Goal: Transaction & Acquisition: Book appointment/travel/reservation

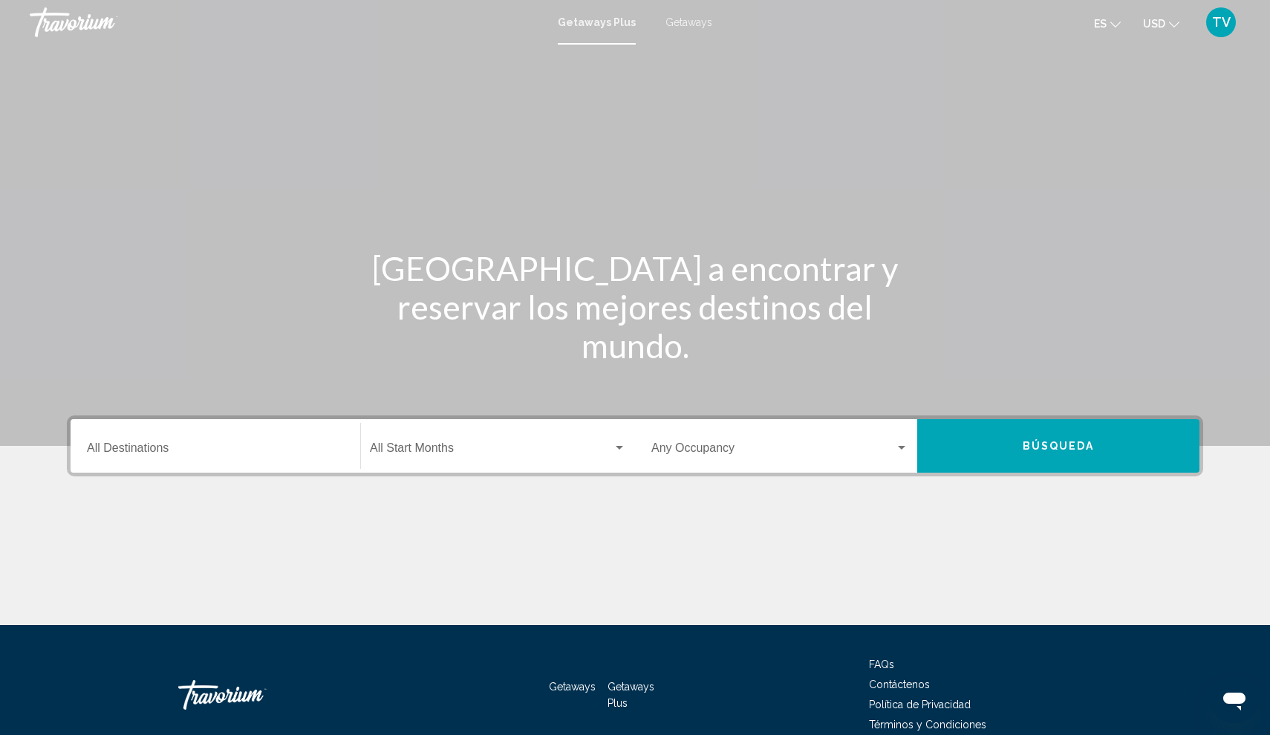
drag, startPoint x: 259, startPoint y: 383, endPoint x: 694, endPoint y: 25, distance: 563.6
click at [694, 25] on span "Getaways" at bounding box center [689, 22] width 47 height 12
click at [107, 450] on input "Destination All Destinations" at bounding box center [215, 450] width 257 height 13
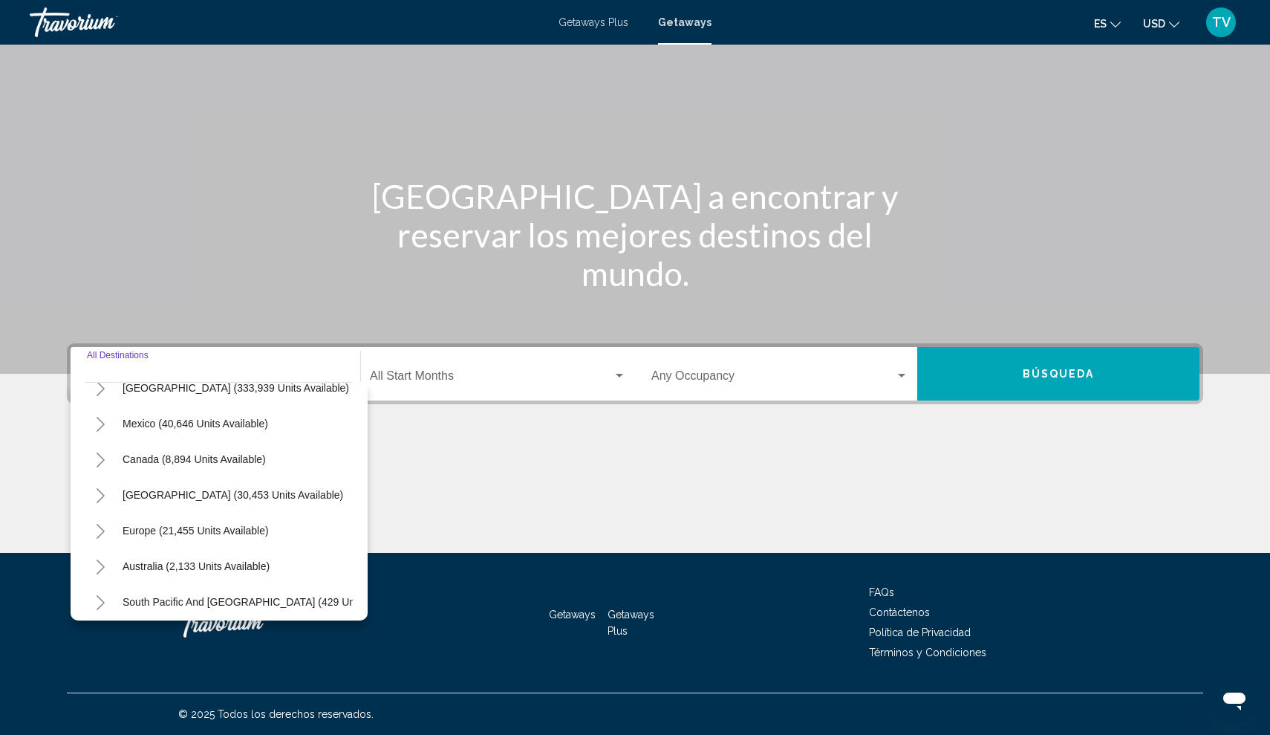
scroll to position [54, 0]
click at [104, 530] on icon "Toggle Europe (21,455 units available)" at bounding box center [100, 532] width 11 height 15
click at [193, 530] on span "Europe (21,455 units available)" at bounding box center [196, 532] width 146 height 12
type input "**********"
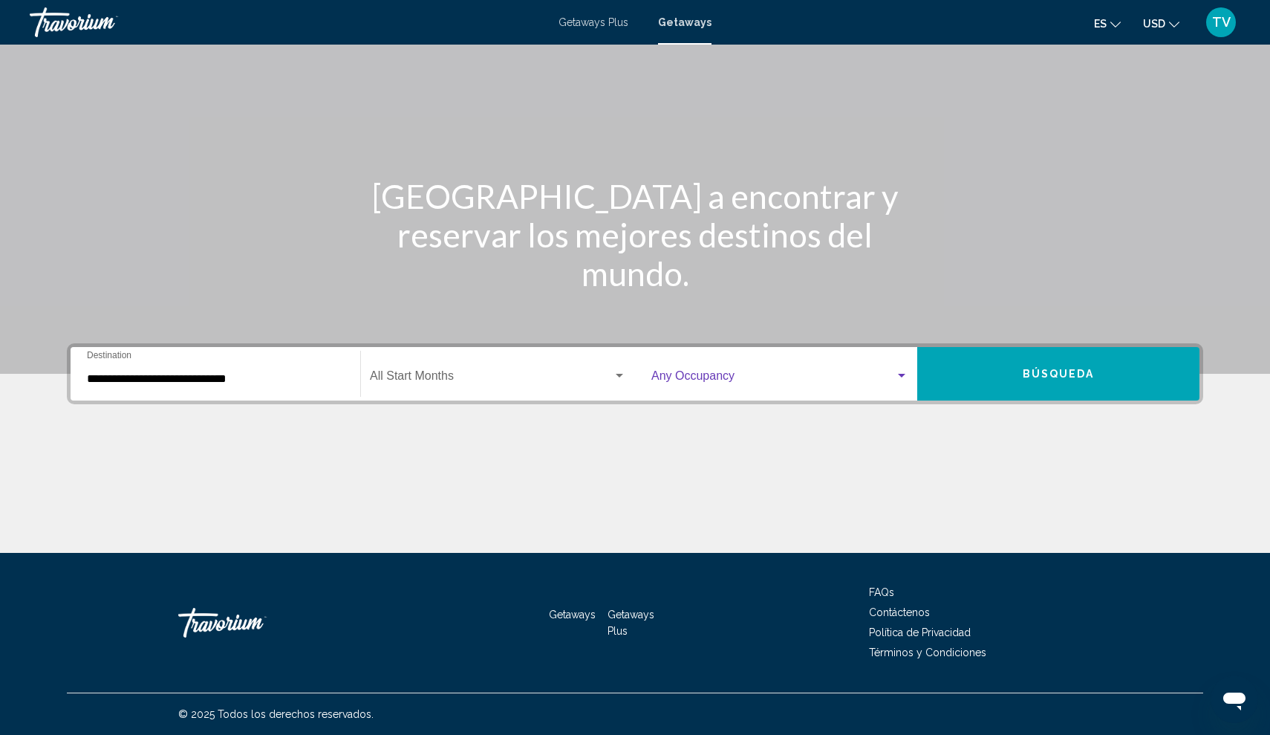
click at [900, 374] on div "Search widget" at bounding box center [901, 376] width 13 height 12
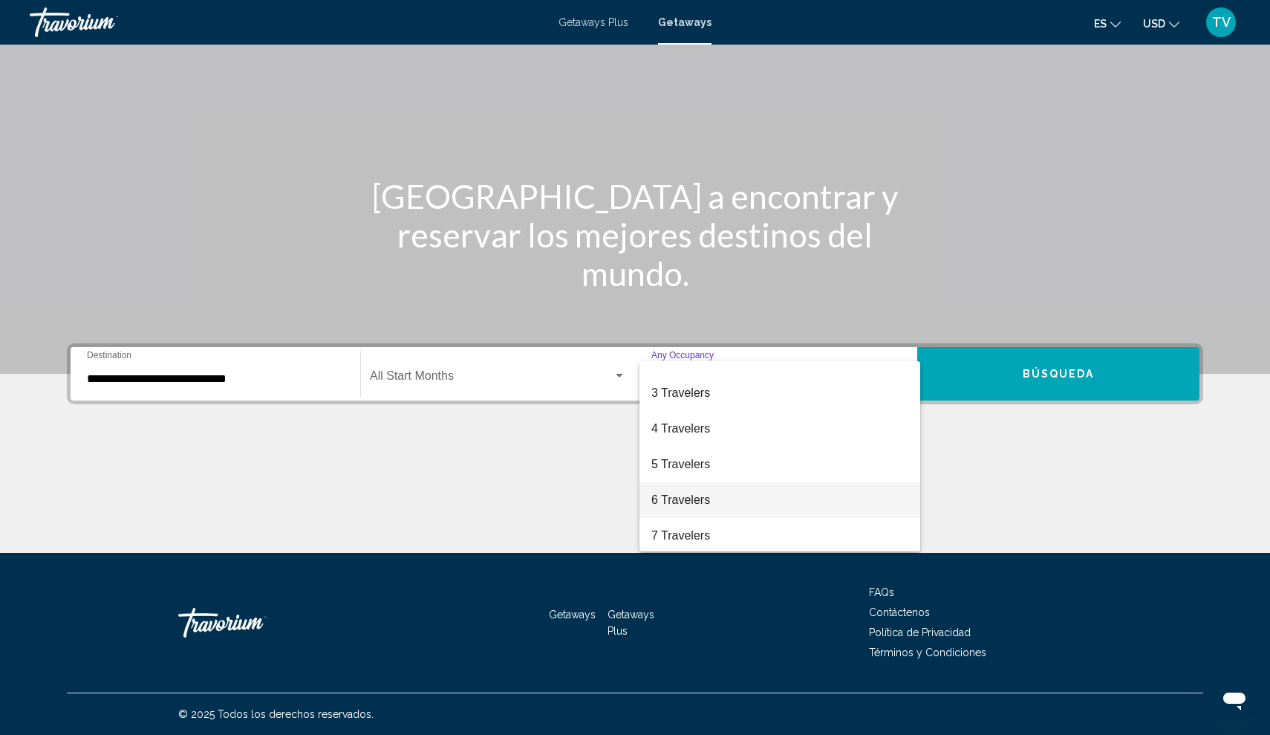
scroll to position [62, 0]
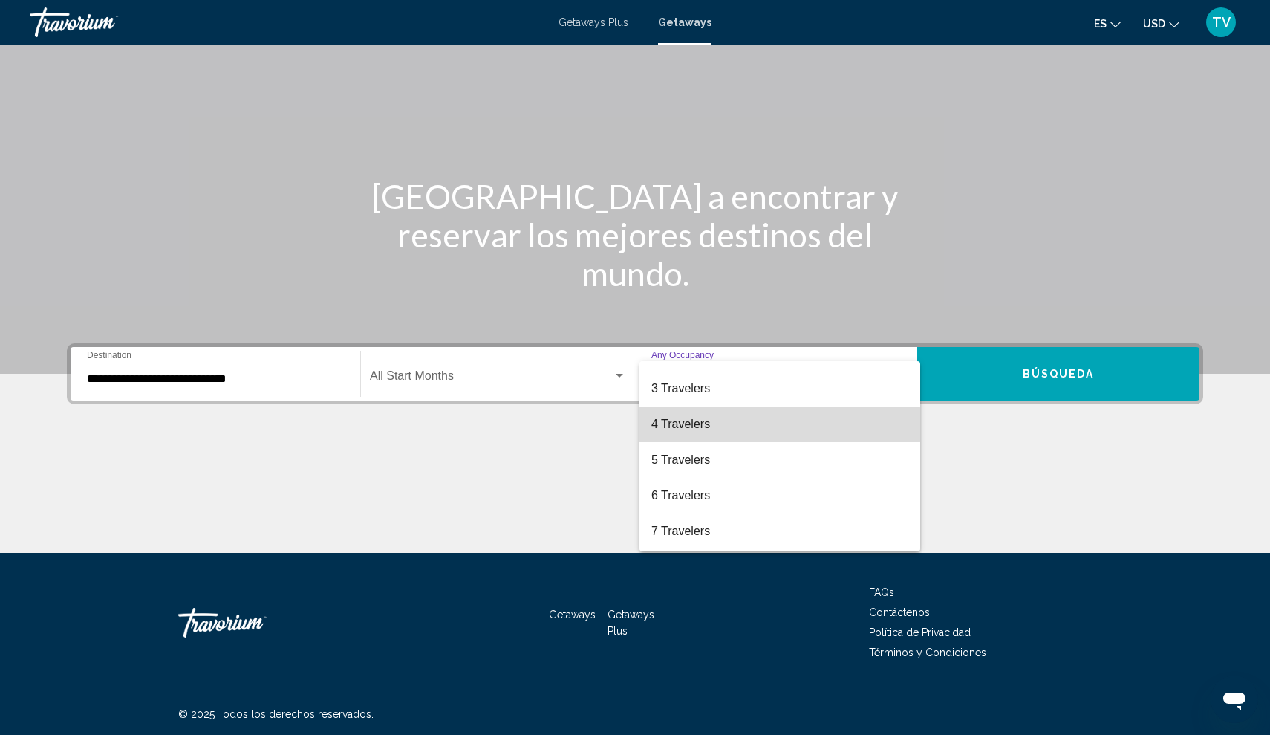
click at [721, 425] on span "4 Travelers" at bounding box center [780, 424] width 257 height 36
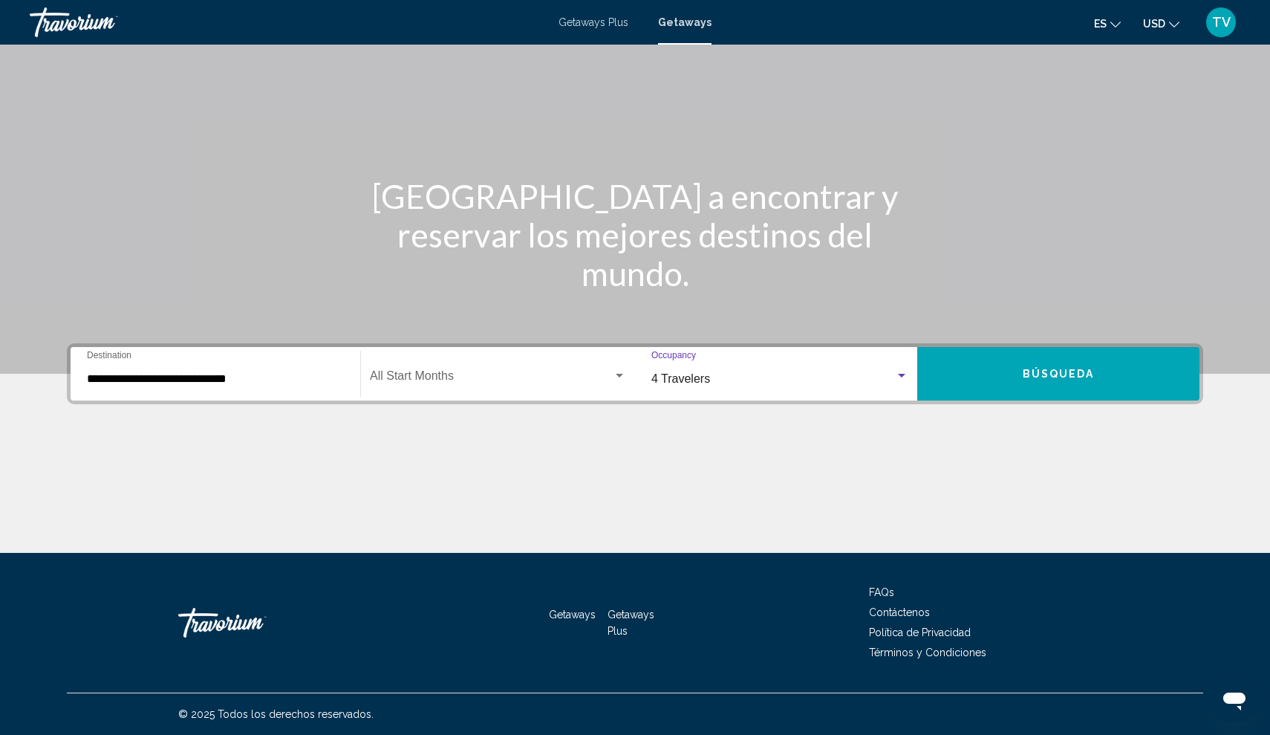
click at [1042, 369] on span "Búsqueda" at bounding box center [1059, 375] width 72 height 12
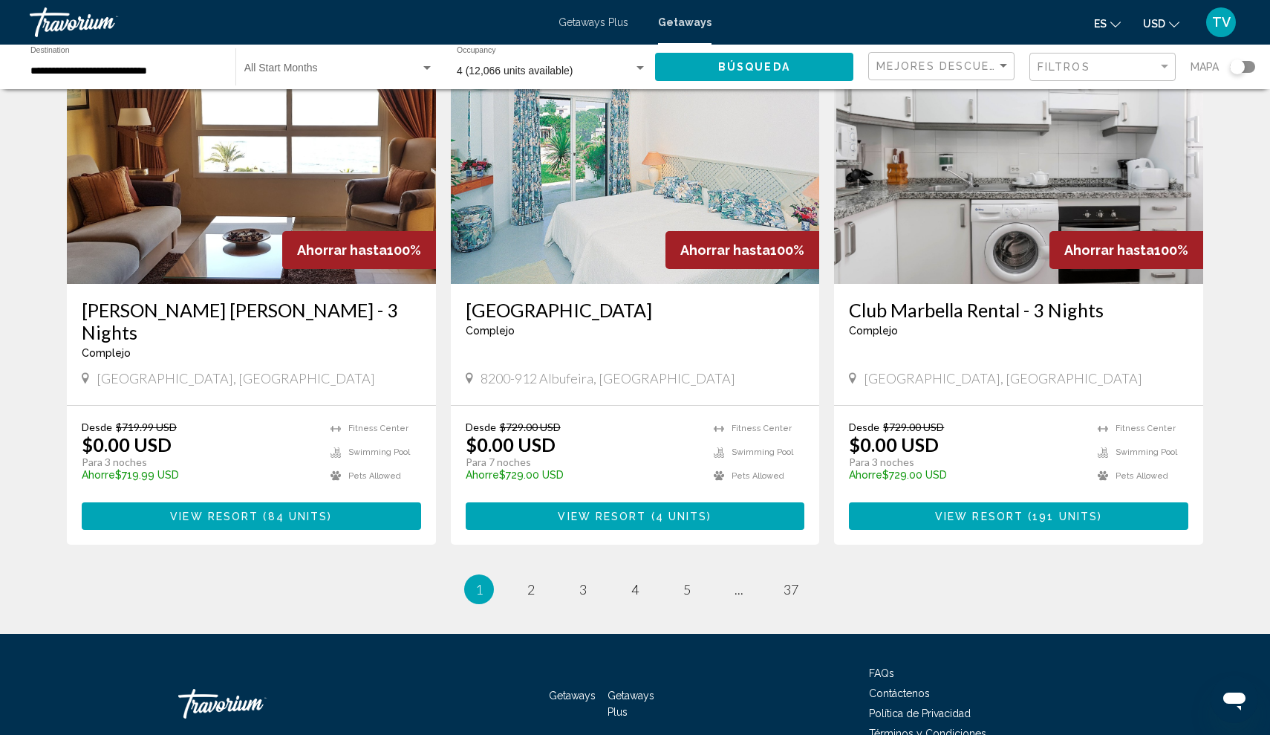
scroll to position [1689, 0]
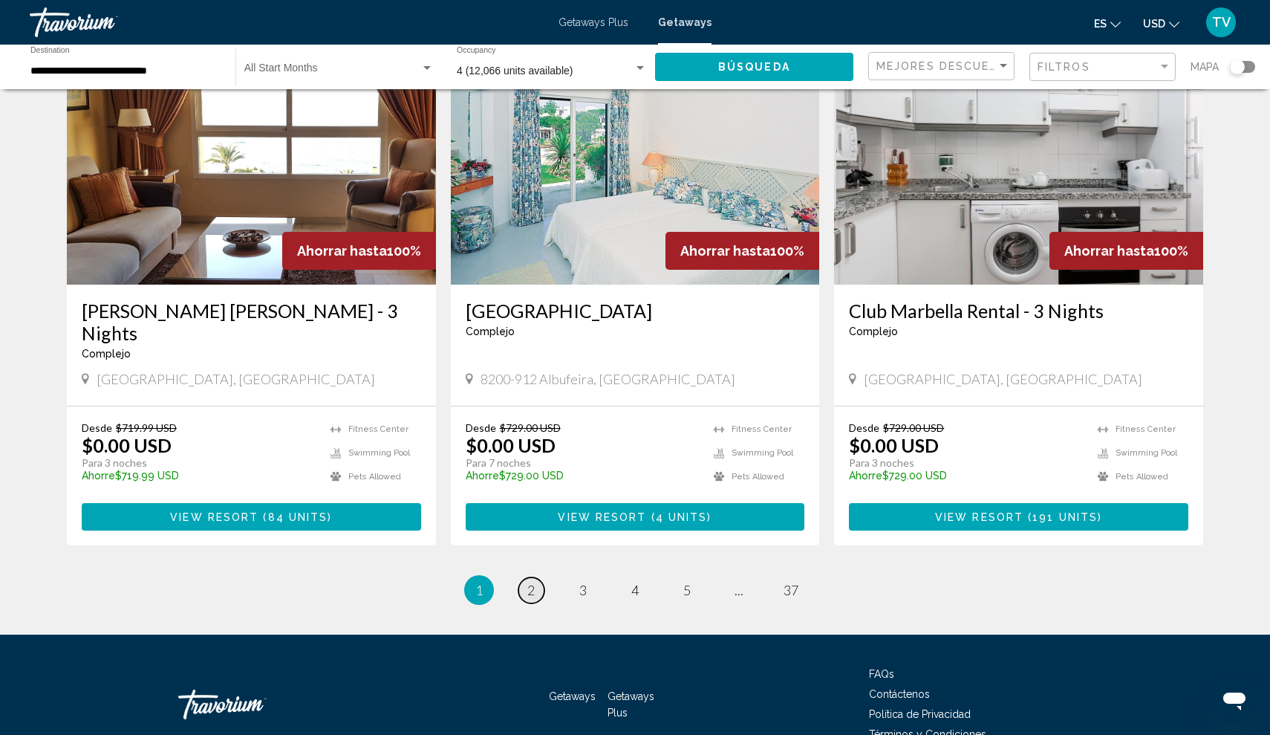
click at [529, 582] on span "2" at bounding box center [531, 590] width 7 height 16
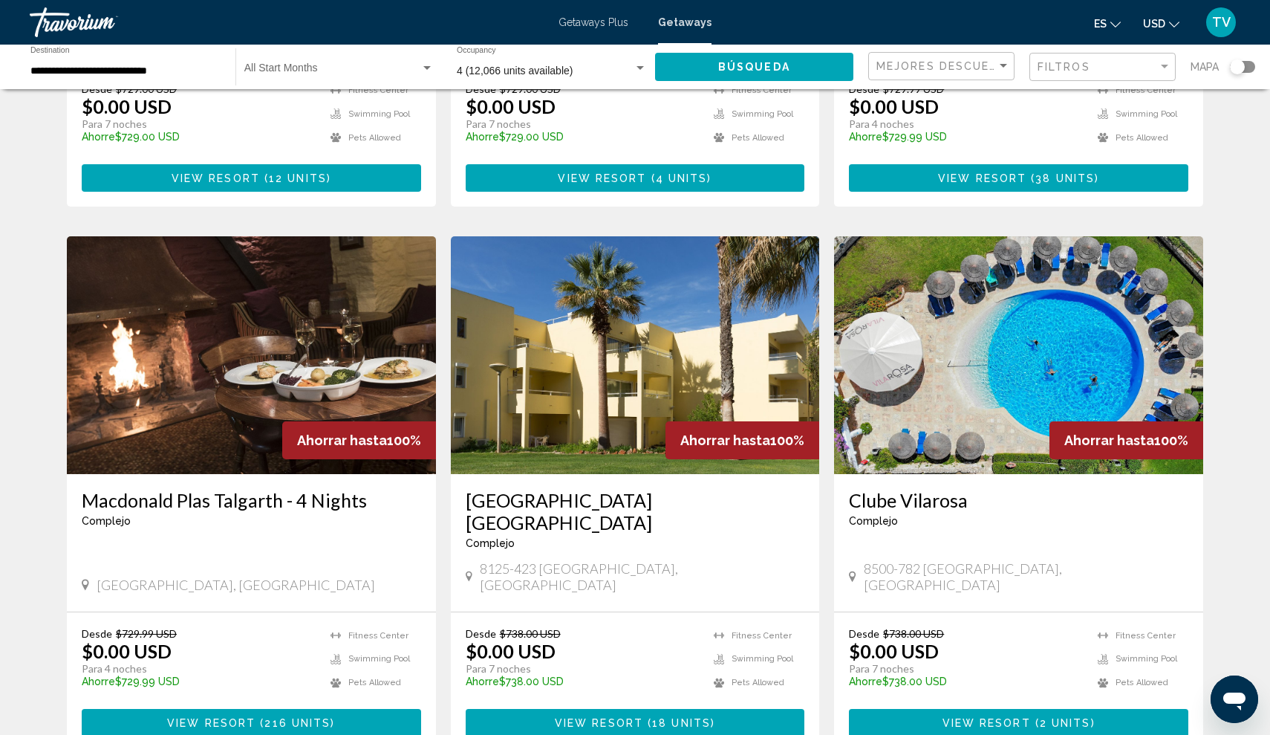
scroll to position [433, 0]
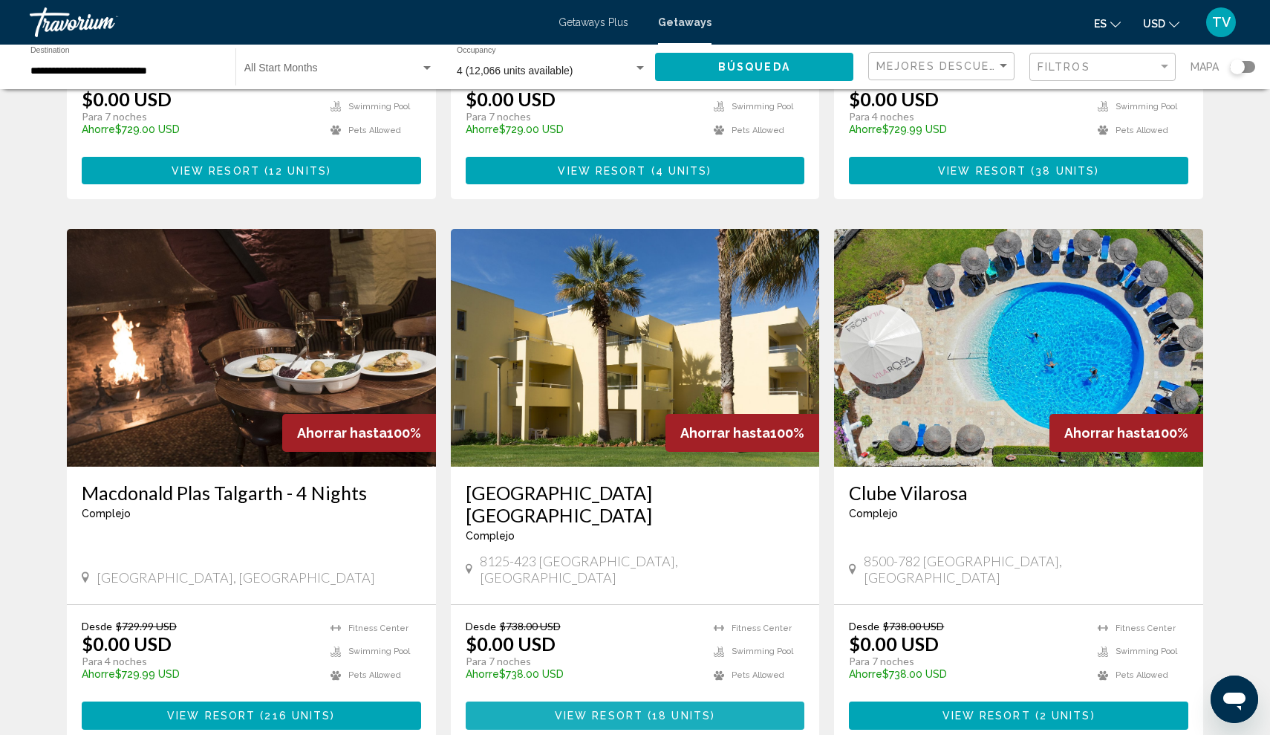
click at [618, 710] on span "View Resort" at bounding box center [599, 716] width 88 height 12
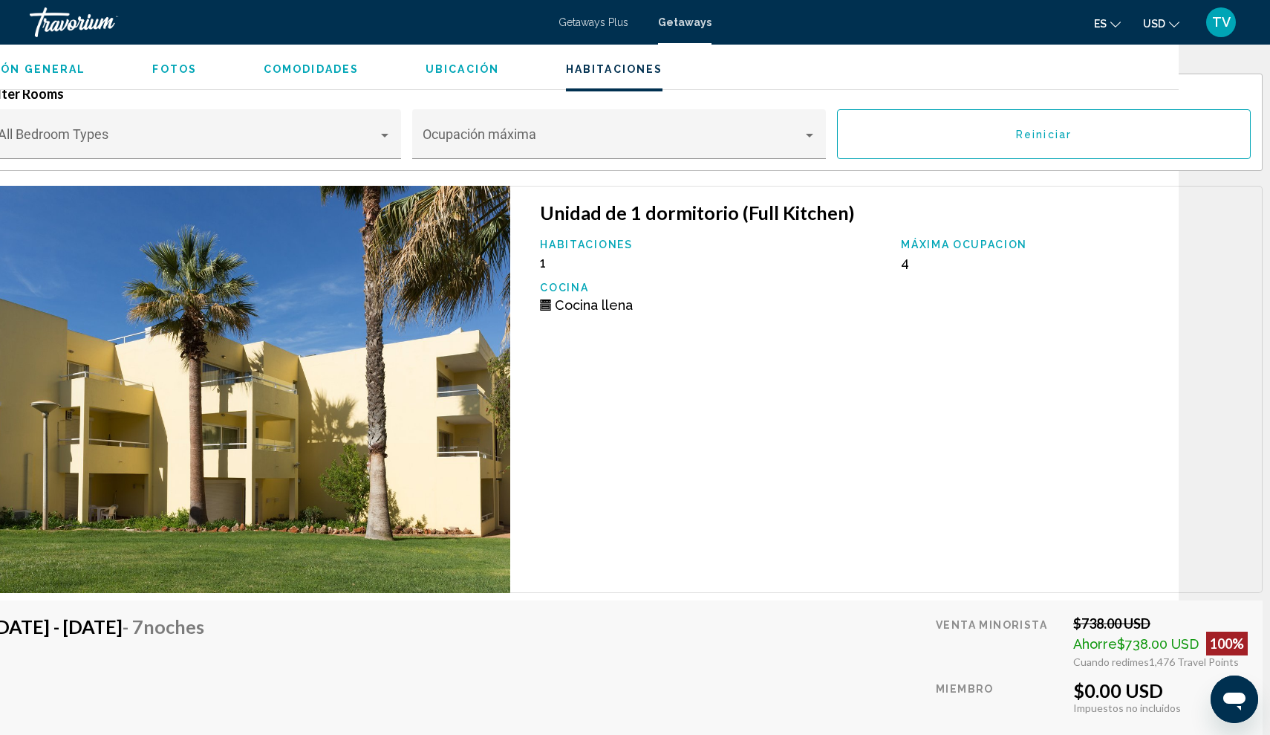
scroll to position [2833, 132]
drag, startPoint x: 221, startPoint y: 492, endPoint x: 1123, endPoint y: 596, distance: 907.9
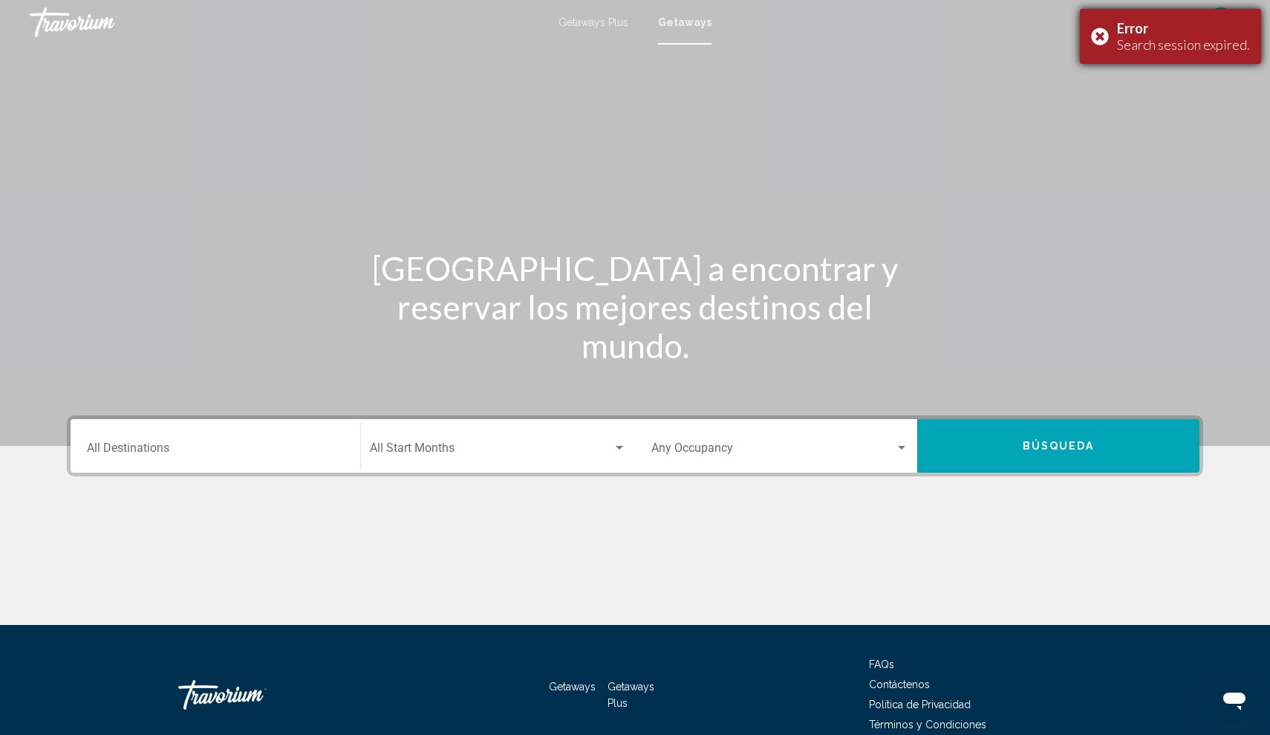
click at [1108, 34] on div "Error Search session expired." at bounding box center [1170, 36] width 181 height 55
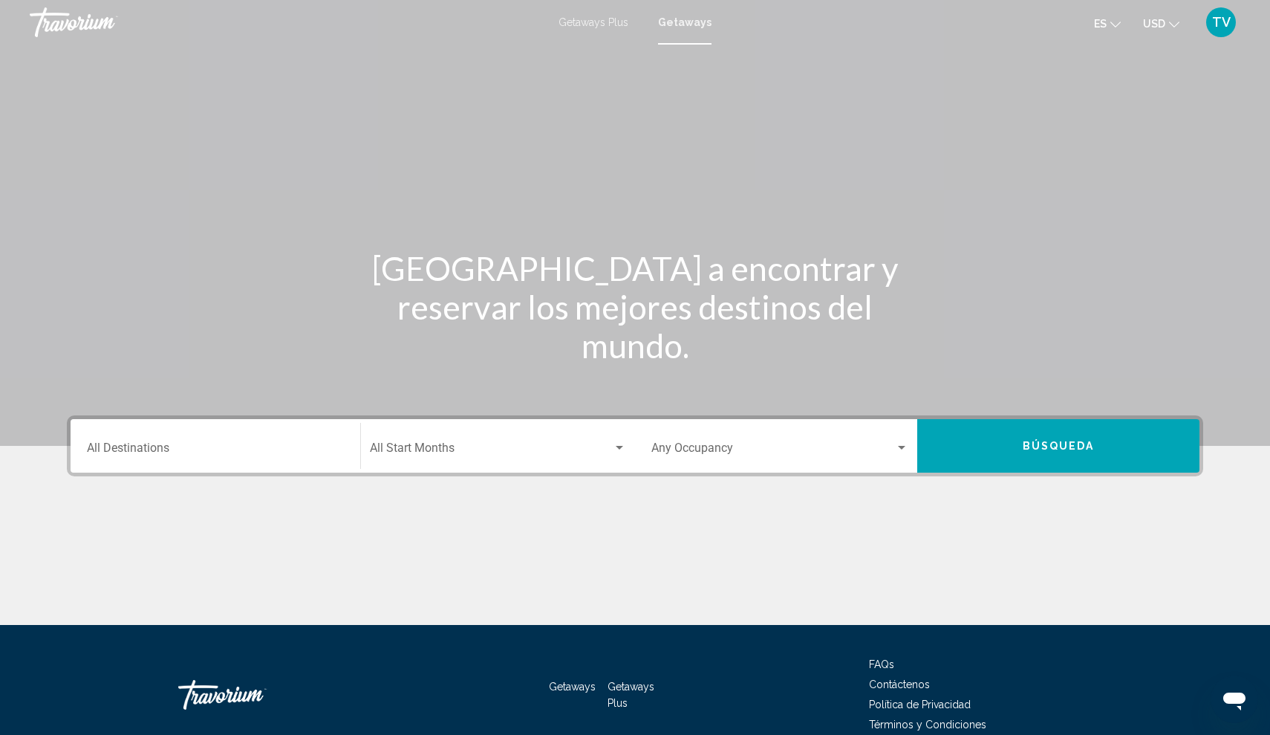
click at [160, 453] on input "Destination All Destinations" at bounding box center [215, 450] width 257 height 13
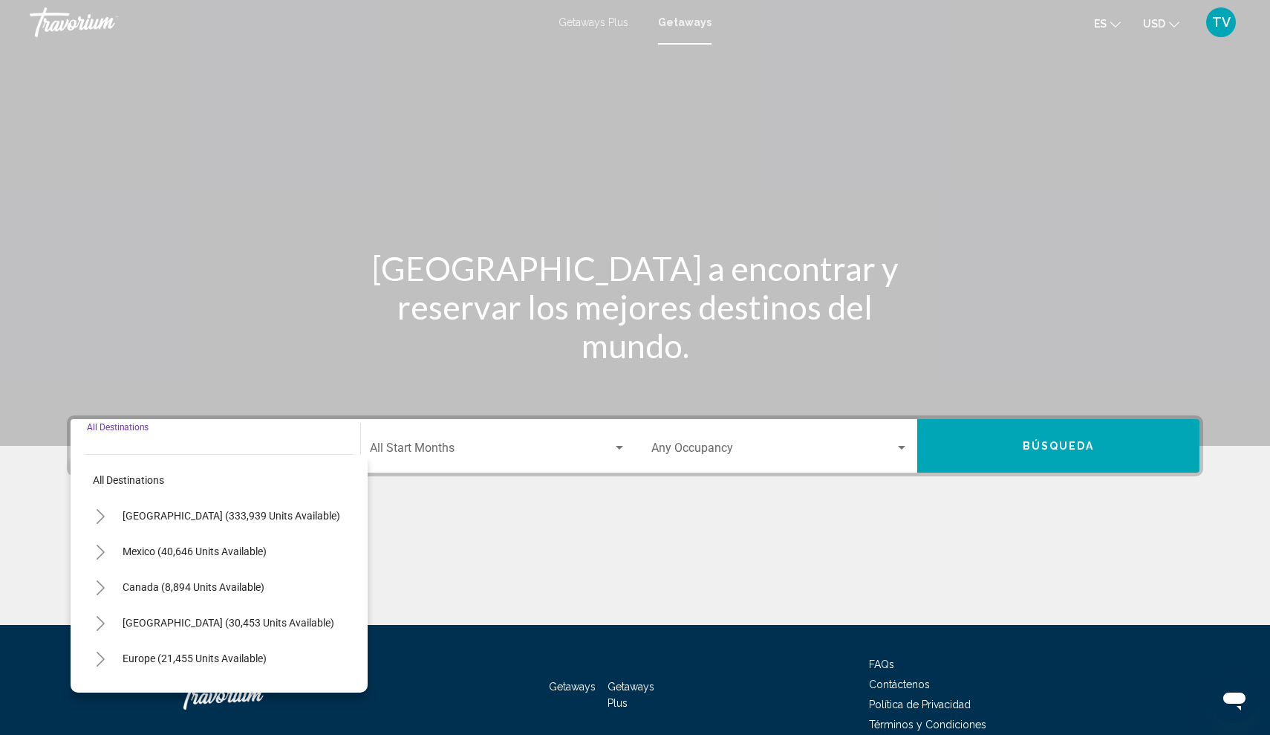
scroll to position [72, 0]
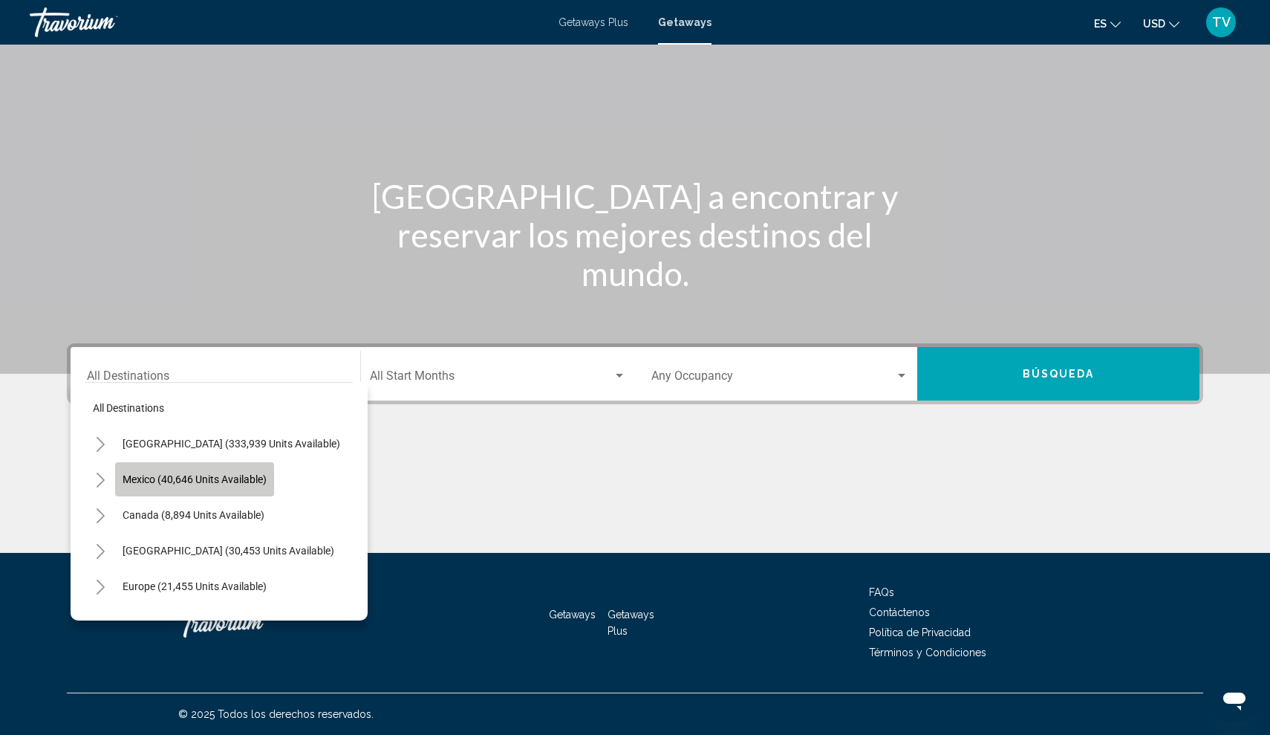
click at [167, 480] on span "Mexico (40,646 units available)" at bounding box center [195, 479] width 144 height 12
type input "**********"
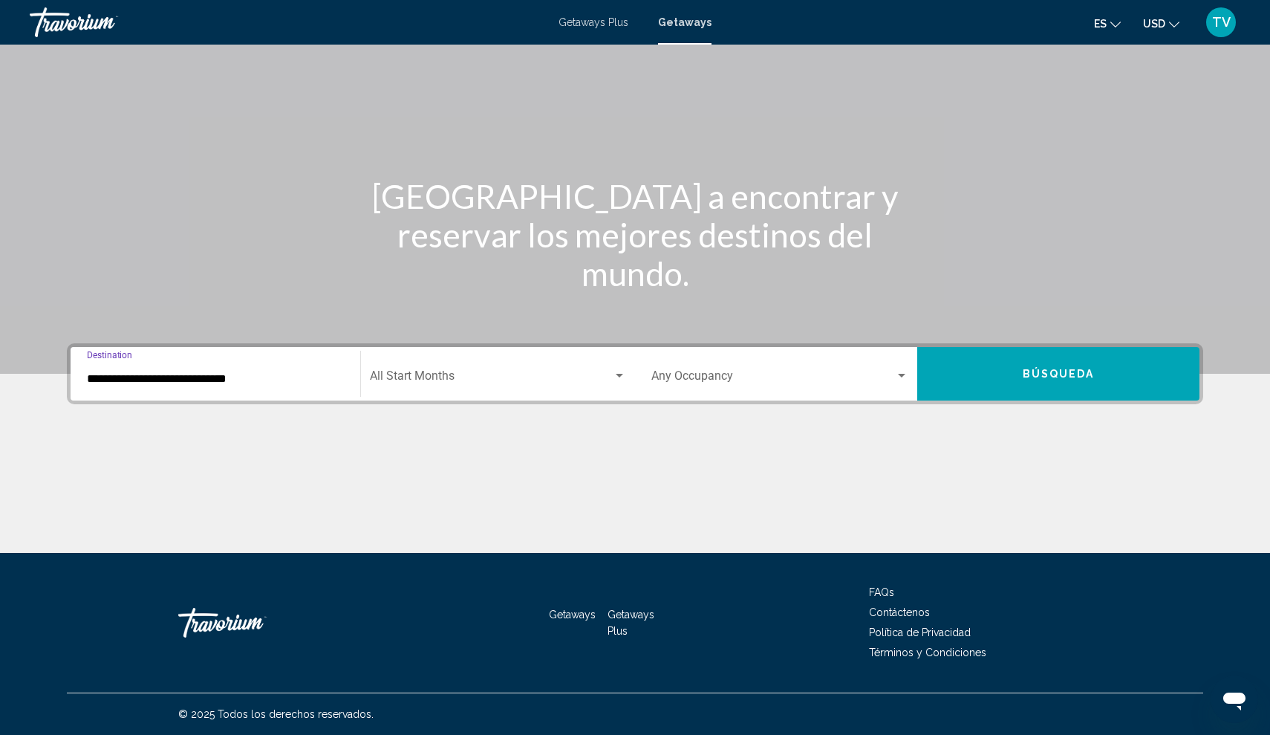
click at [900, 377] on div "Search widget" at bounding box center [901, 376] width 7 height 4
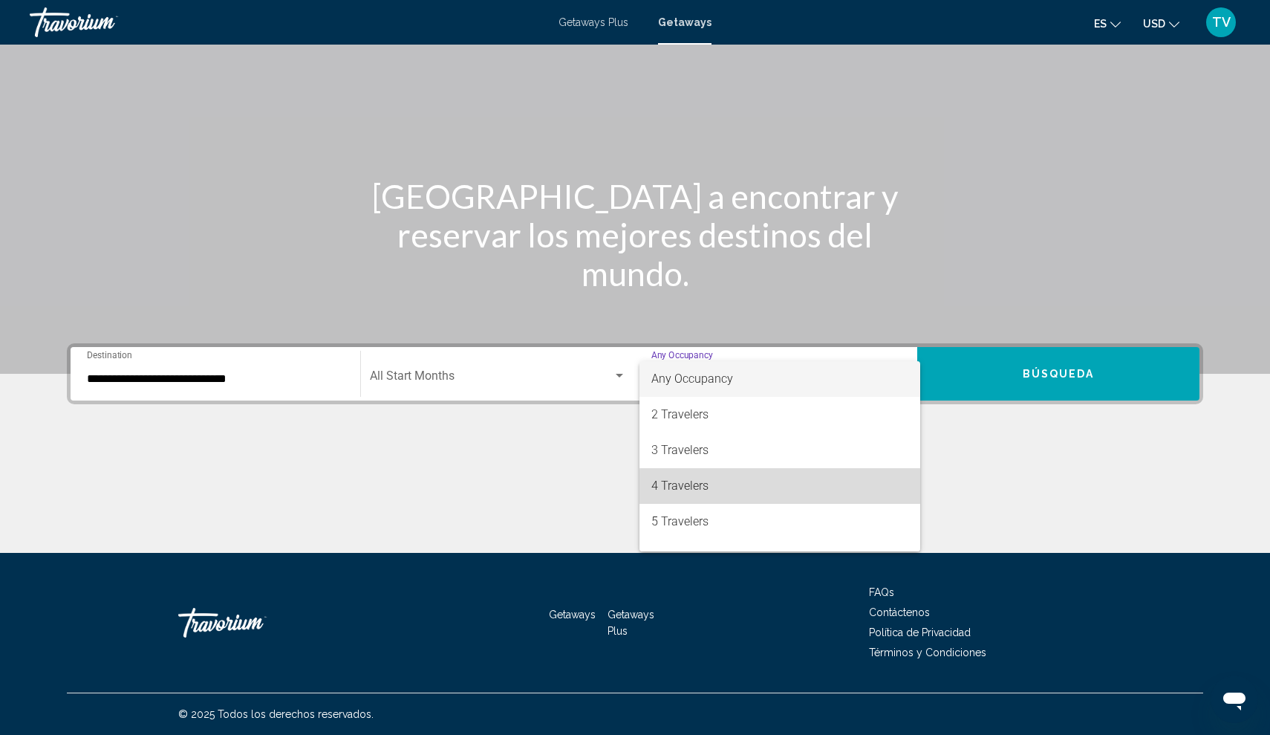
click at [840, 487] on span "4 Travelers" at bounding box center [780, 486] width 257 height 36
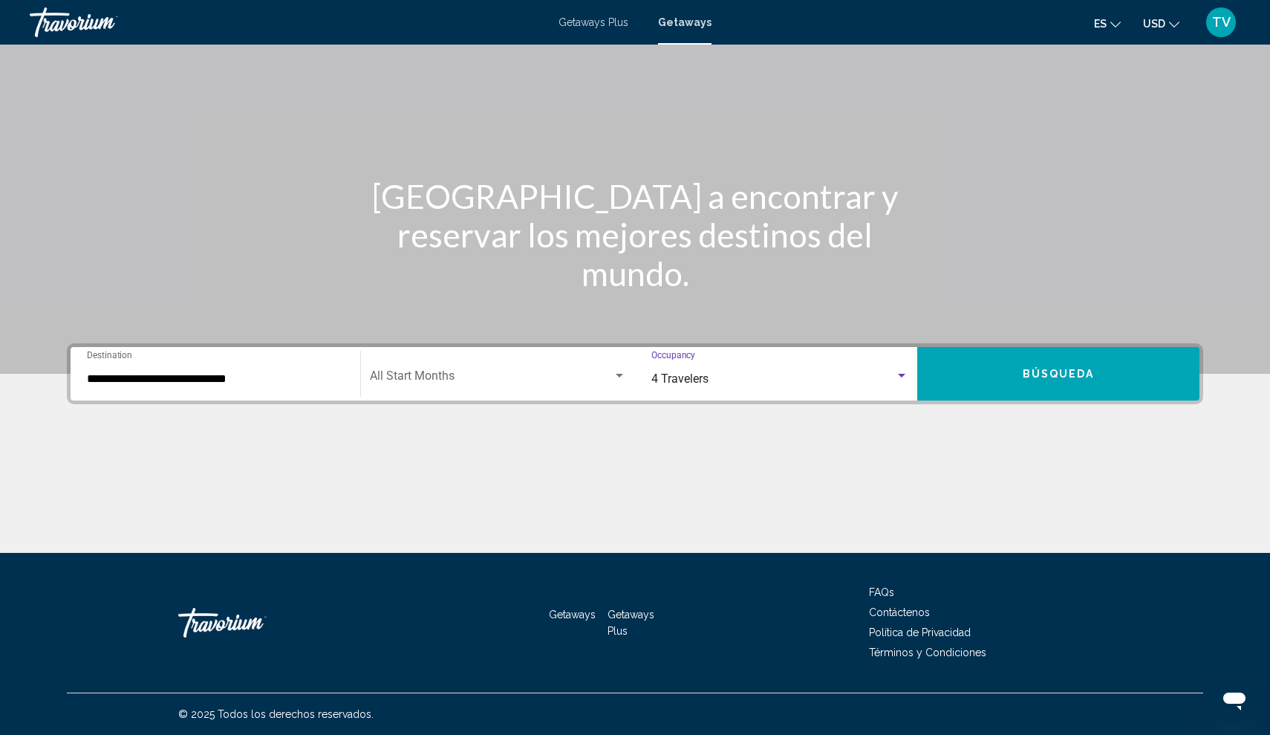
click at [1079, 373] on span "Búsqueda" at bounding box center [1059, 375] width 72 height 12
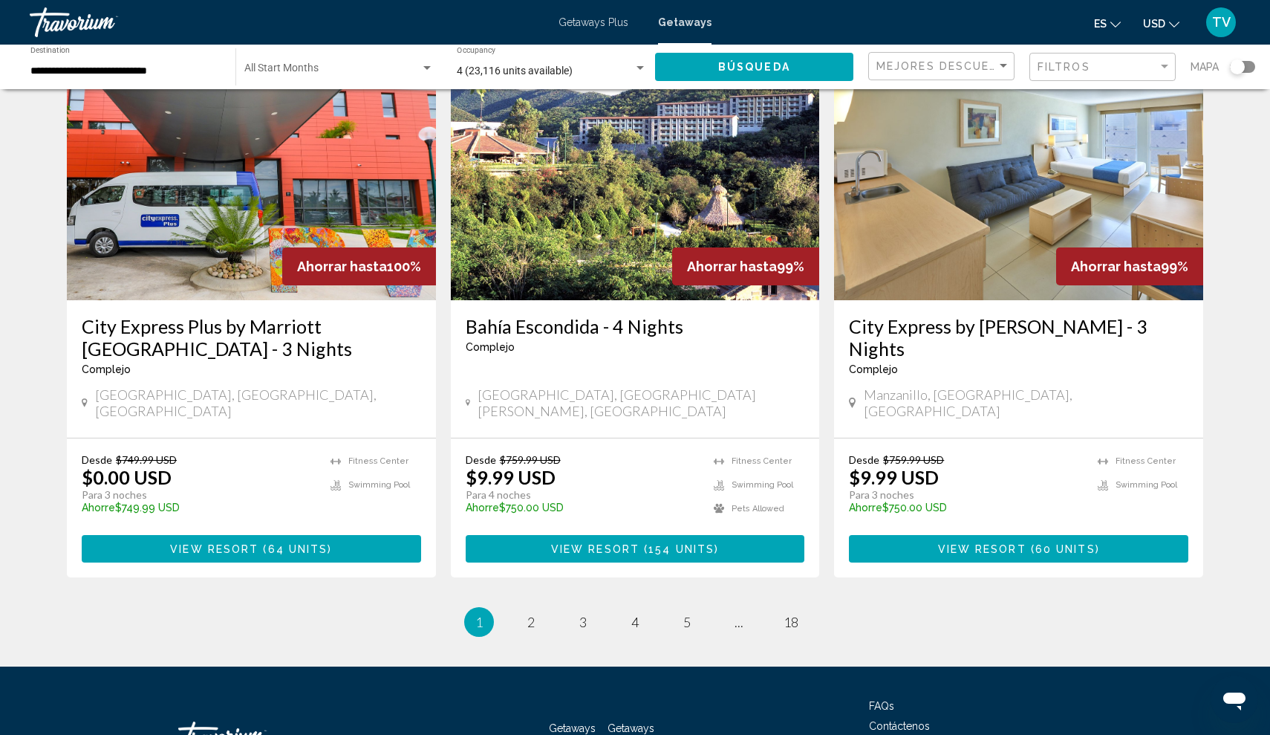
scroll to position [1733, 0]
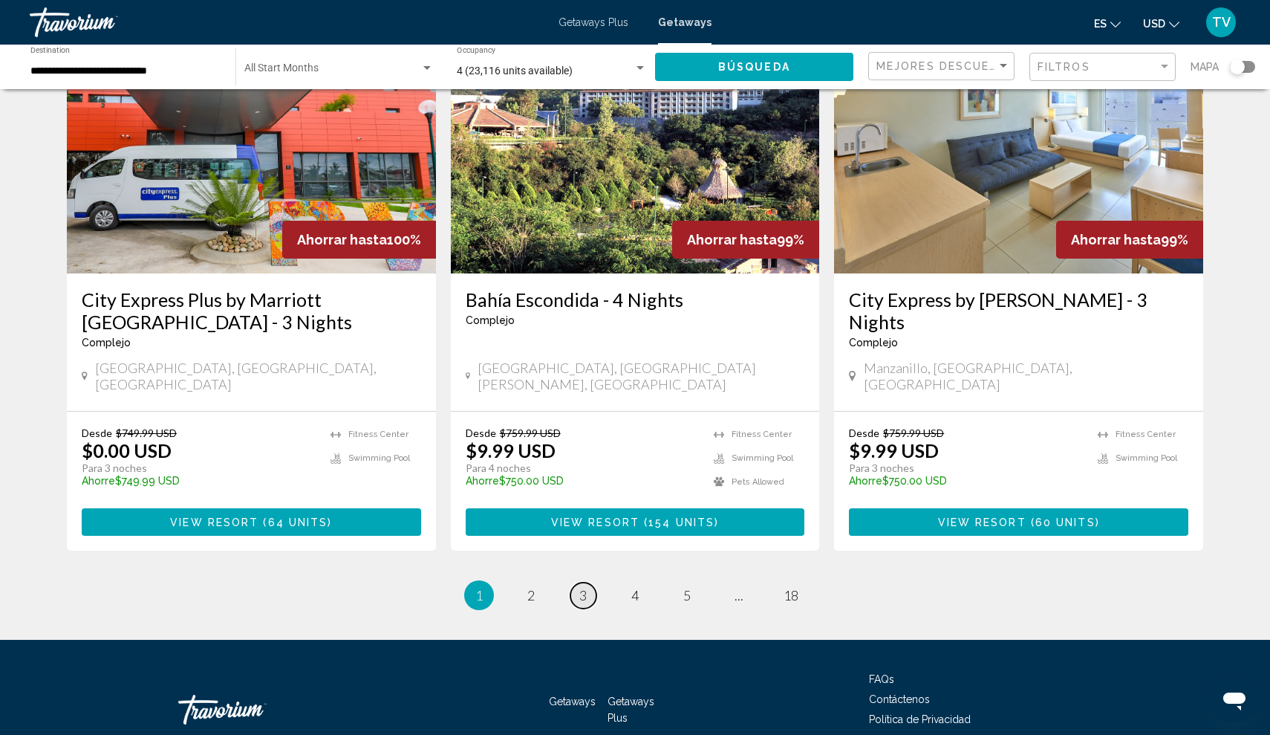
click at [583, 587] on span "3" at bounding box center [583, 595] width 7 height 16
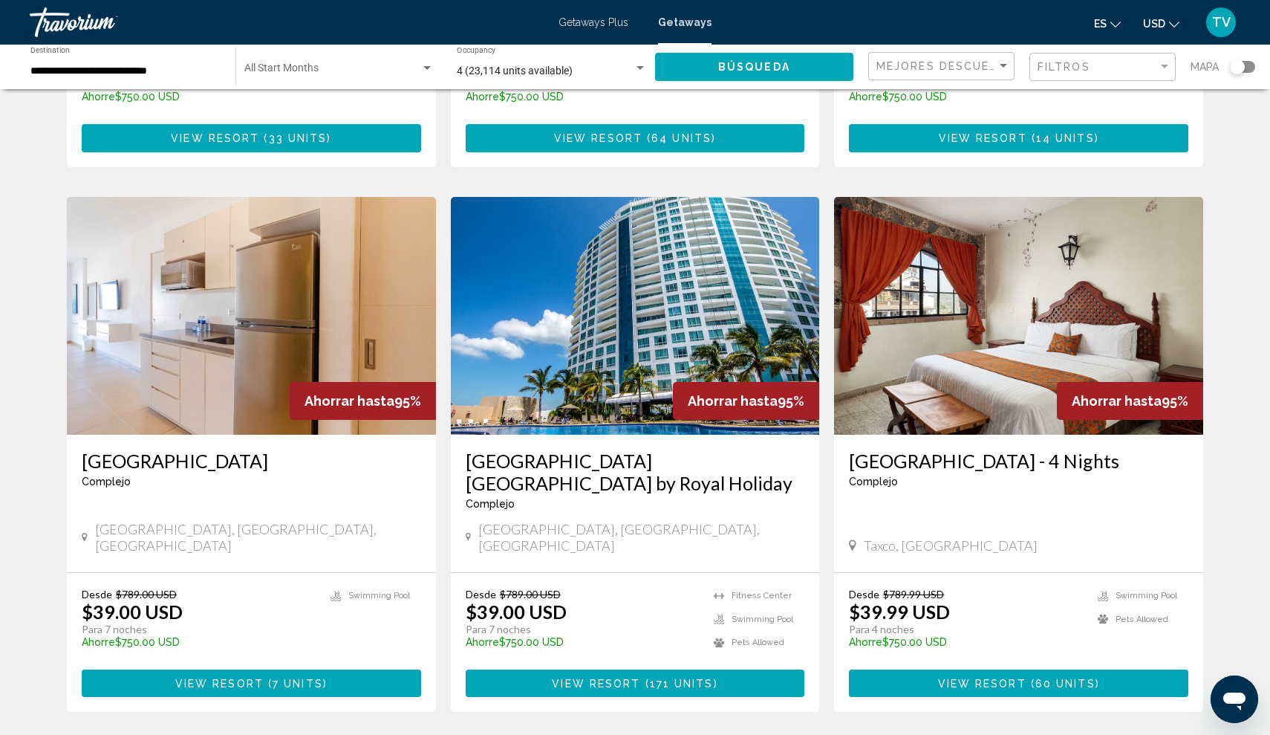
scroll to position [1065, 0]
